Goal: Check status: Check status

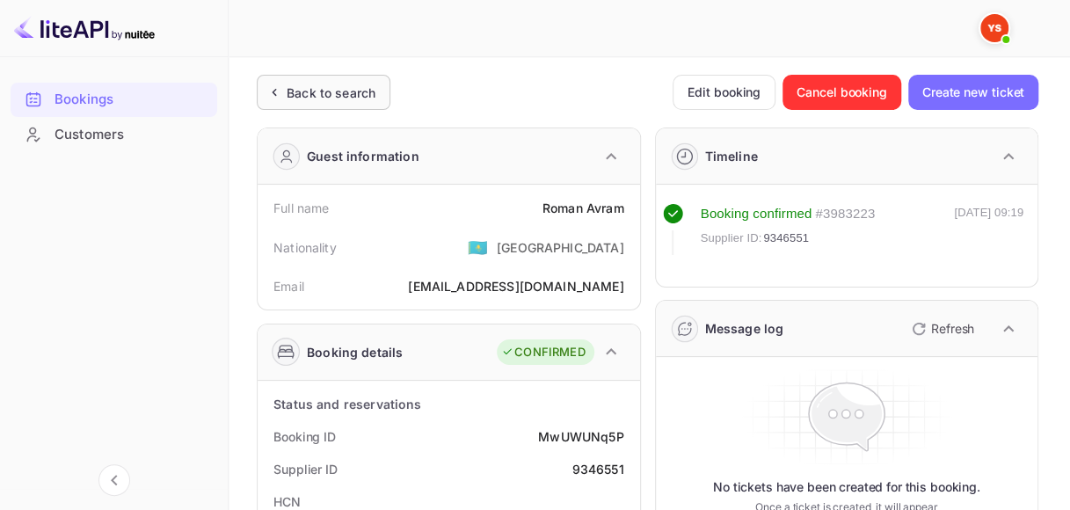
click at [331, 91] on div "Back to search" at bounding box center [331, 93] width 89 height 18
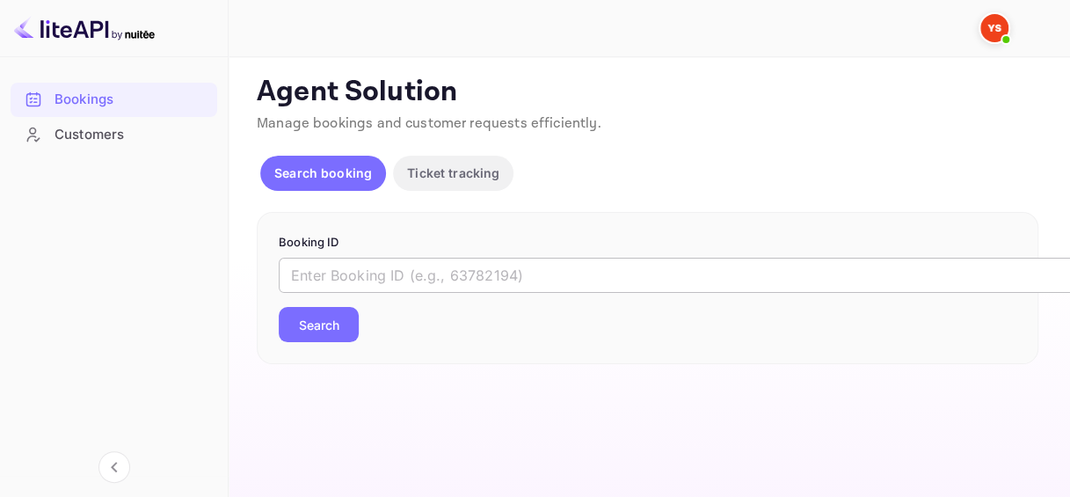
click at [403, 282] on input "text" at bounding box center [718, 275] width 879 height 35
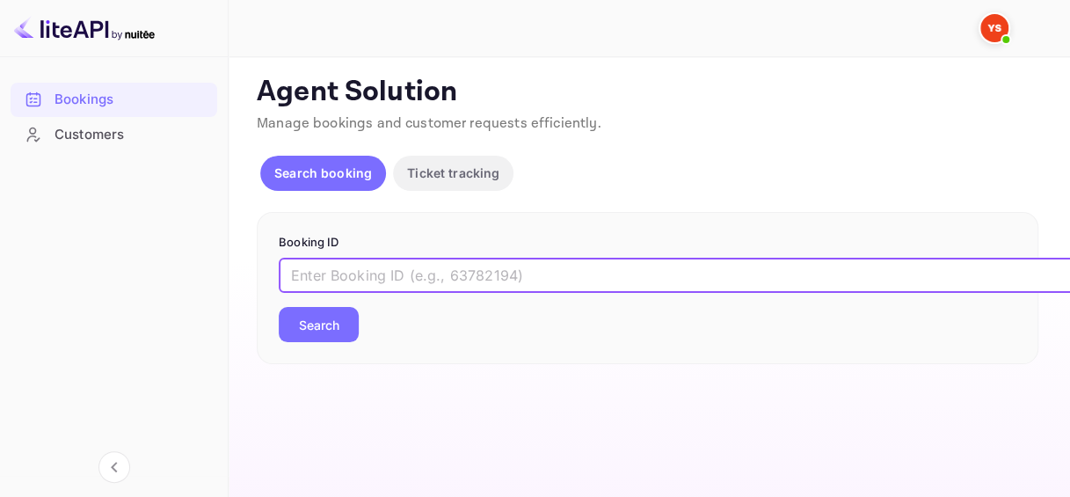
paste input "6983412"
type input "6983412"
click at [335, 330] on button "Search" at bounding box center [319, 324] width 80 height 35
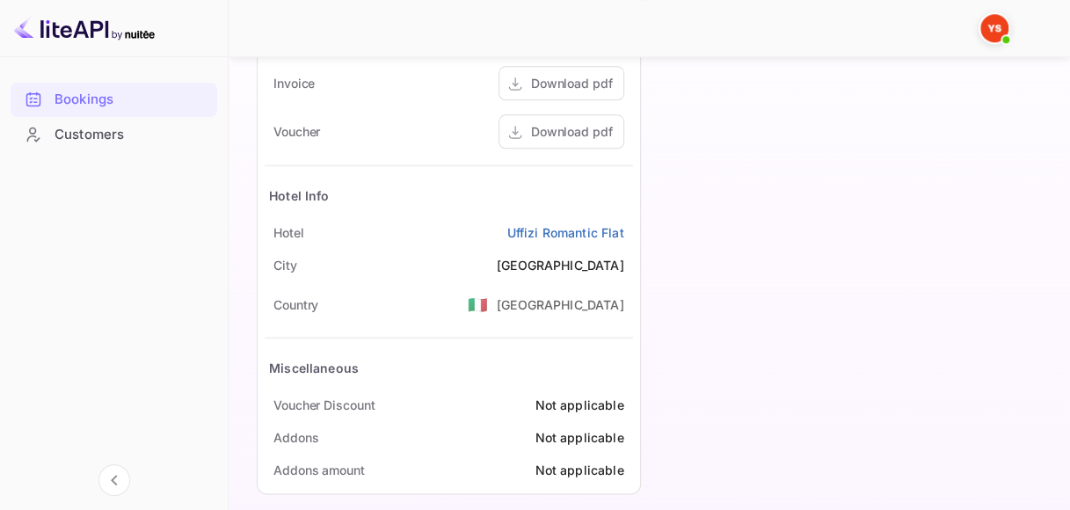
scroll to position [871, 0]
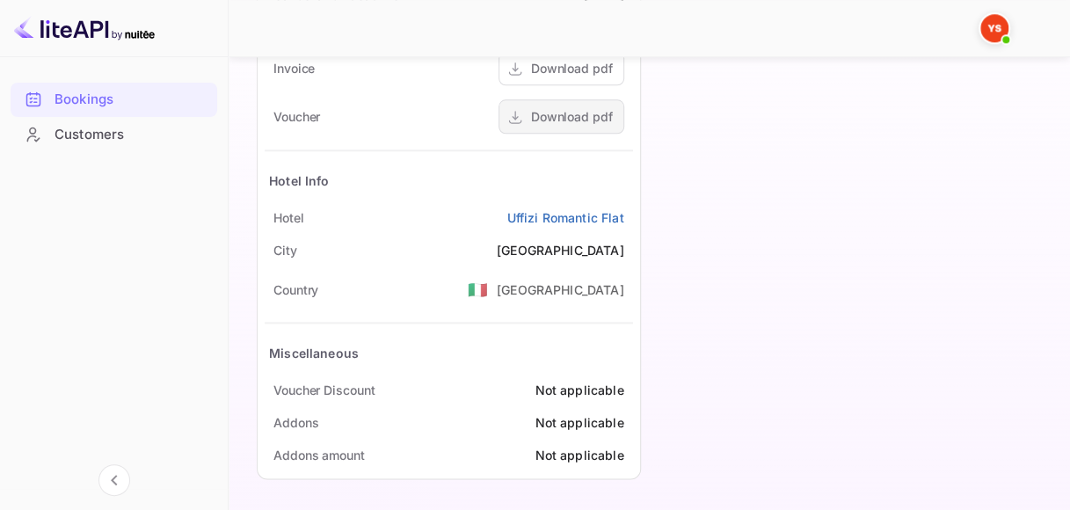
click at [578, 115] on div "Download pdf" at bounding box center [572, 116] width 82 height 18
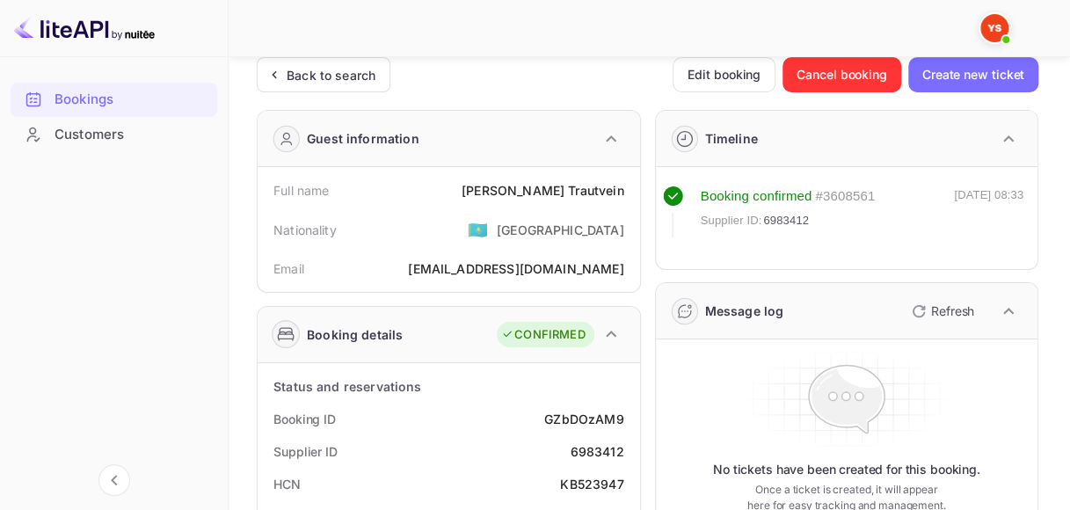
scroll to position [0, 0]
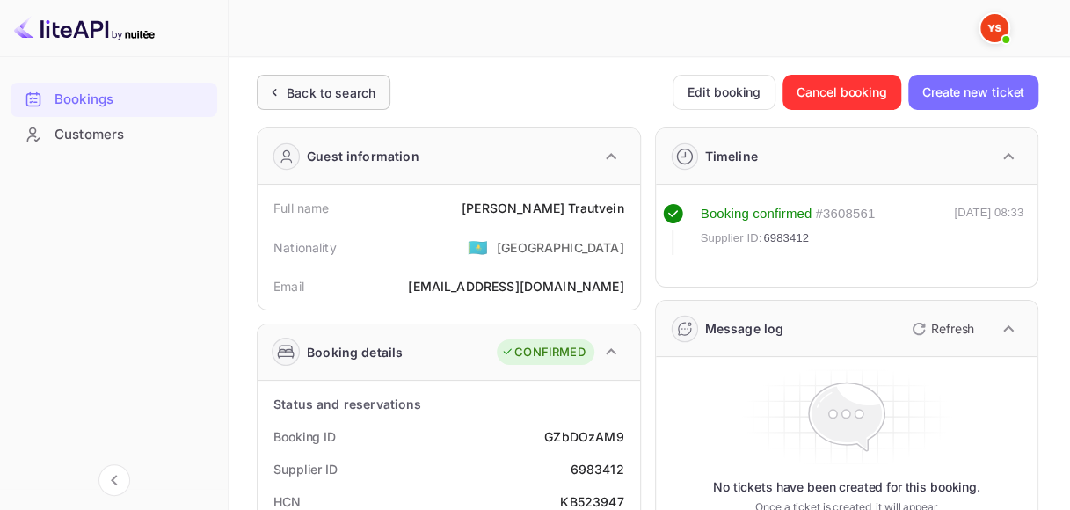
click at [339, 86] on div "Back to search" at bounding box center [331, 93] width 89 height 18
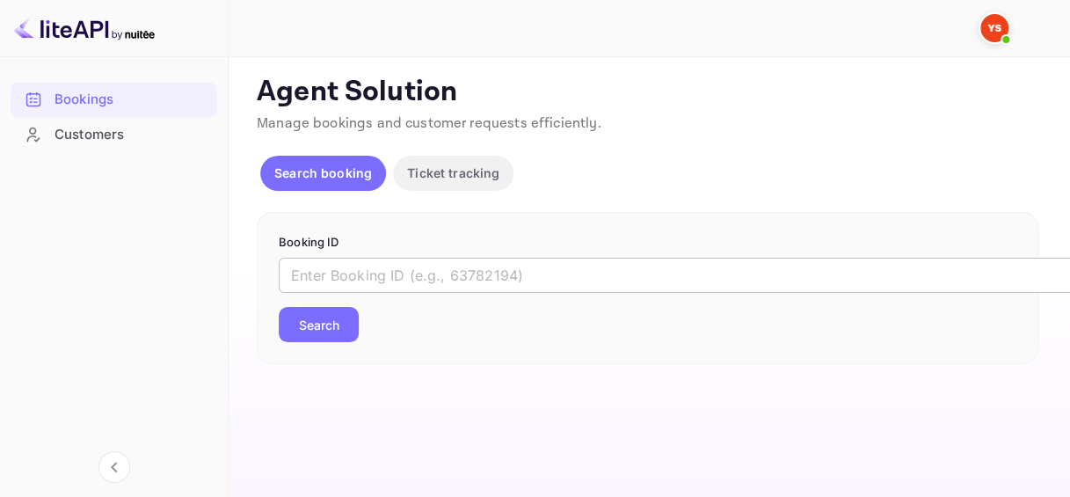
click at [399, 266] on input "text" at bounding box center [718, 275] width 879 height 35
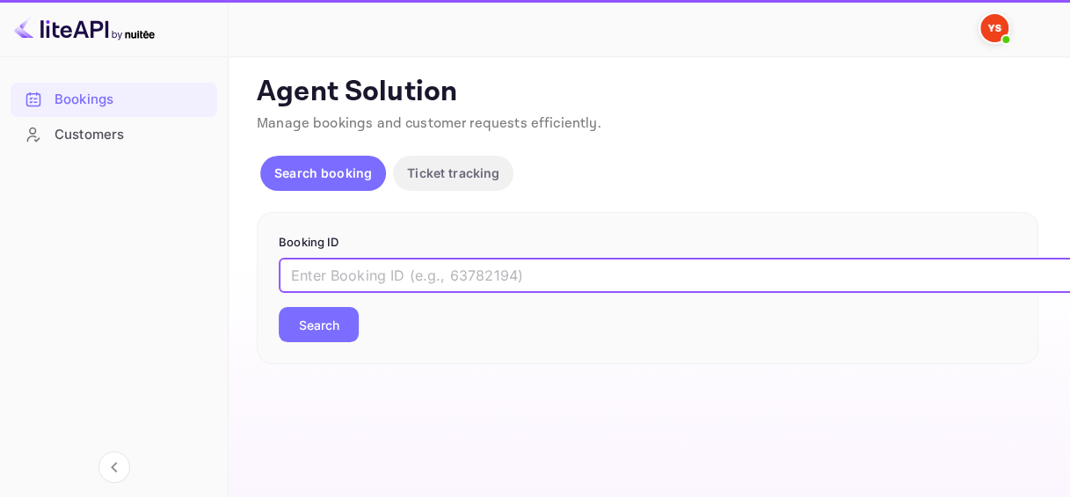
paste input "6983888"
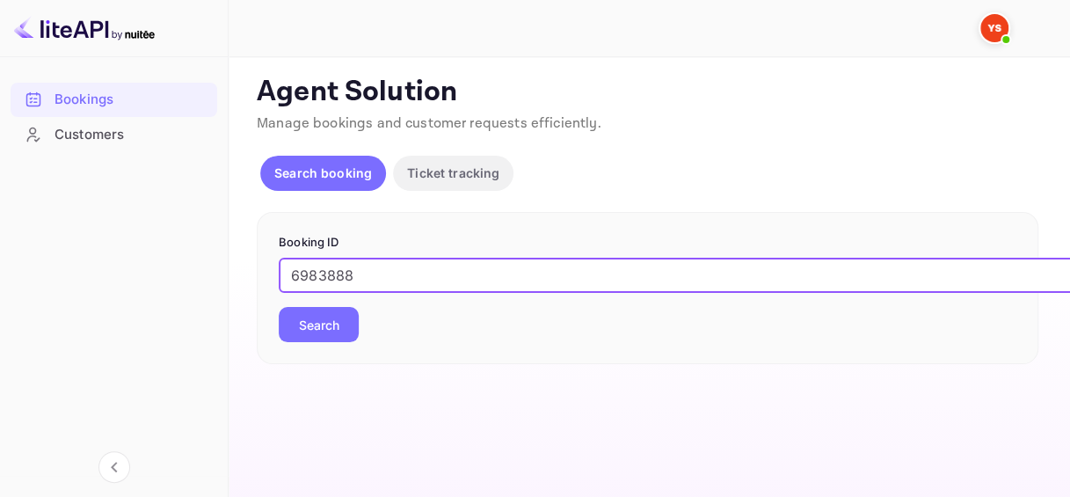
type input "6983888"
click at [321, 324] on button "Search" at bounding box center [319, 324] width 80 height 35
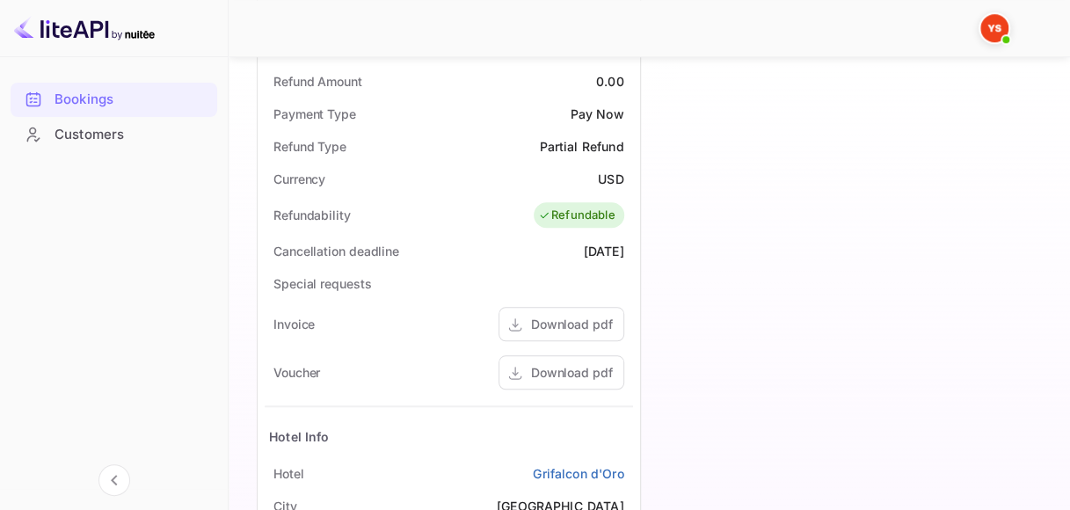
scroll to position [871, 0]
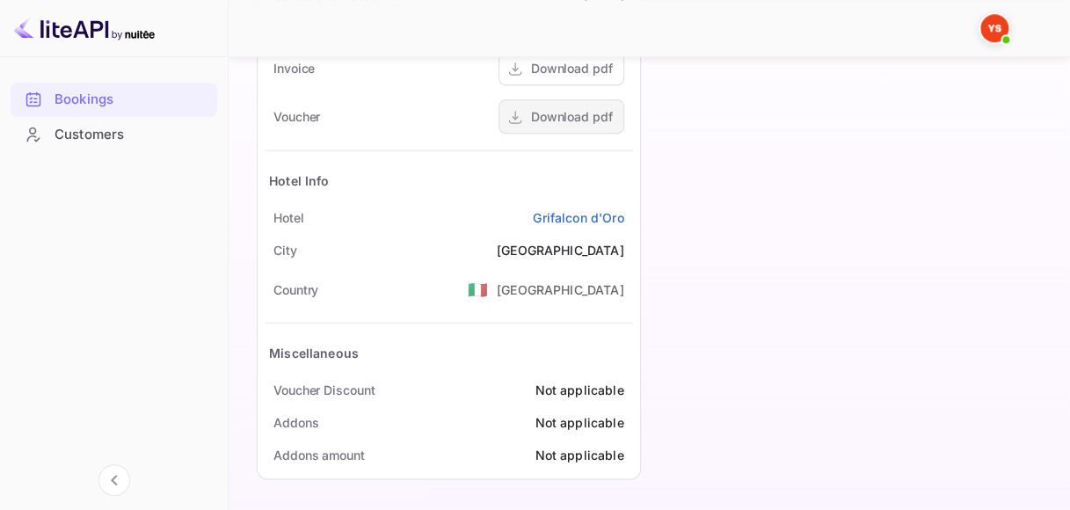
click at [584, 126] on div "Download pdf" at bounding box center [561, 116] width 126 height 34
